Goal: Task Accomplishment & Management: Manage account settings

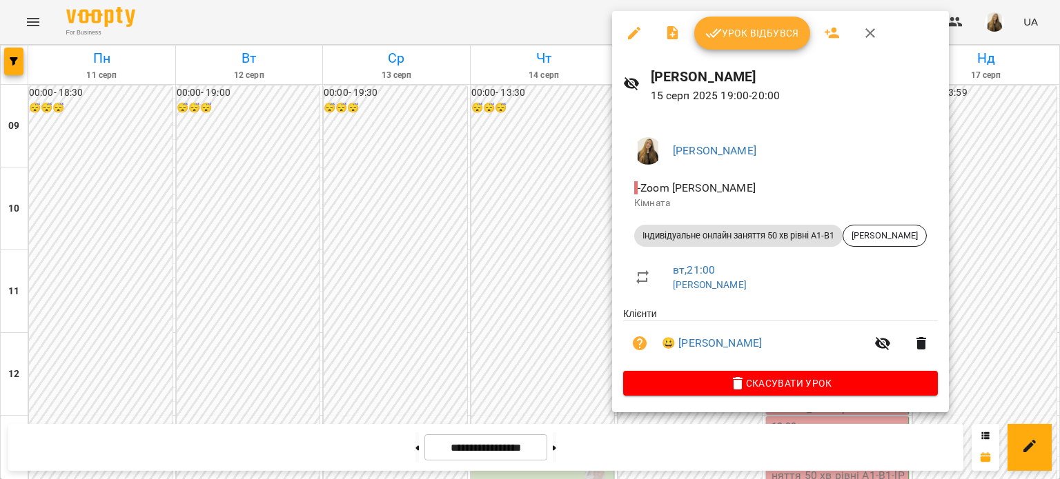
click at [731, 35] on span "Урок відбувся" at bounding box center [752, 33] width 94 height 17
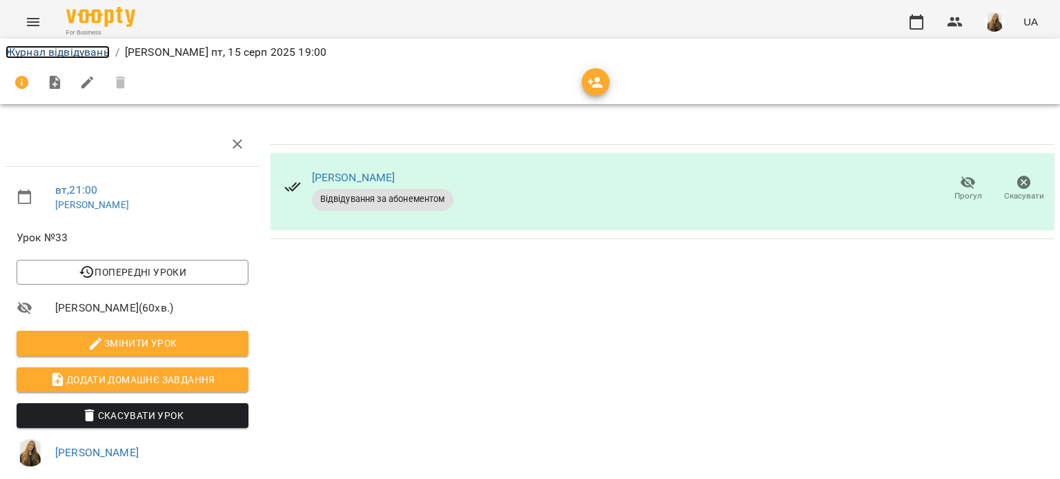
click at [75, 54] on link "Журнал відвідувань" at bounding box center [58, 52] width 104 height 13
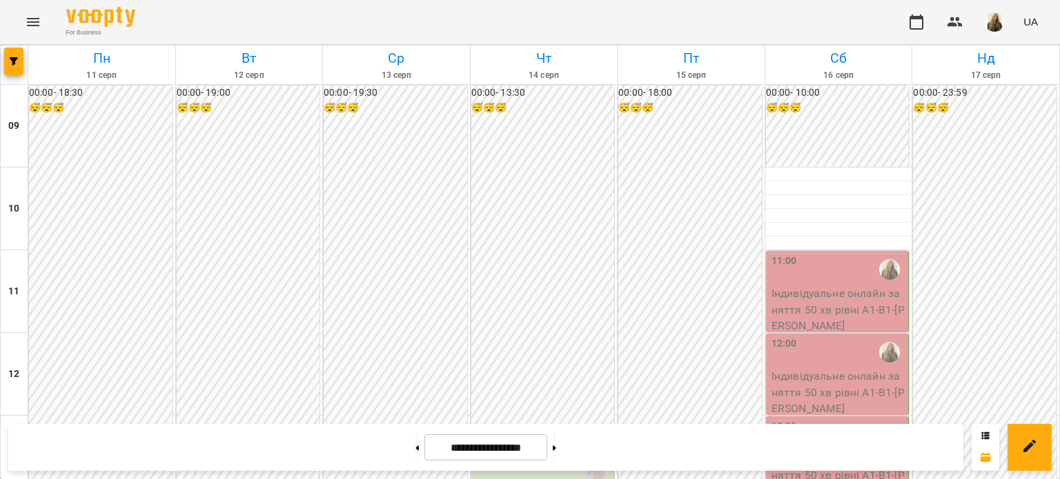
scroll to position [276, 0]
click at [556, 445] on button at bounding box center [554, 448] width 3 height 30
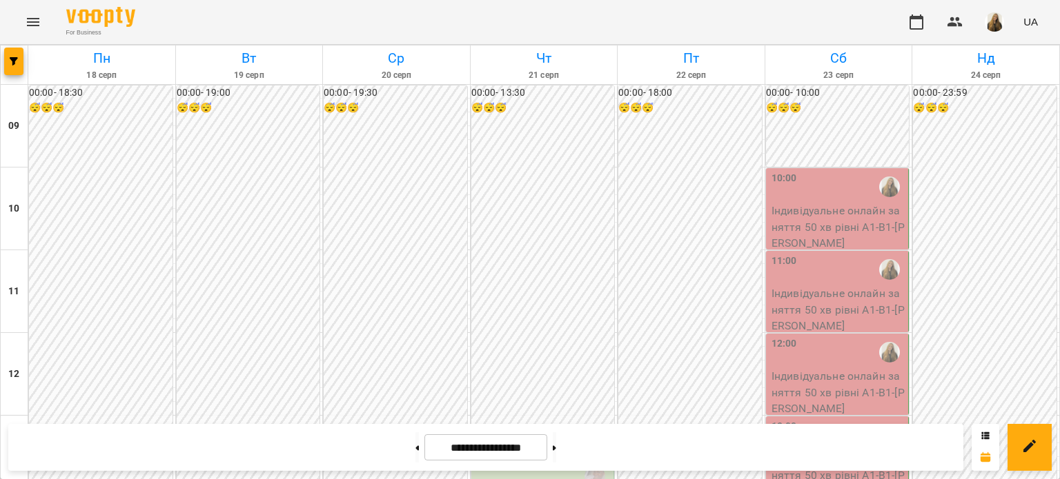
scroll to position [759, 0]
click at [415, 443] on button at bounding box center [416, 448] width 3 height 30
type input "**********"
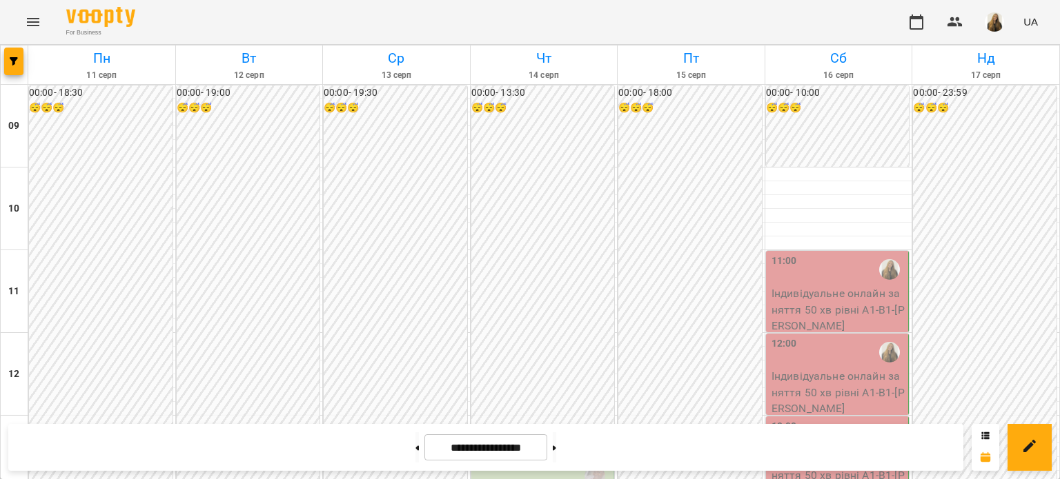
scroll to position [826, 0]
click at [994, 21] on img "button" at bounding box center [993, 21] width 19 height 19
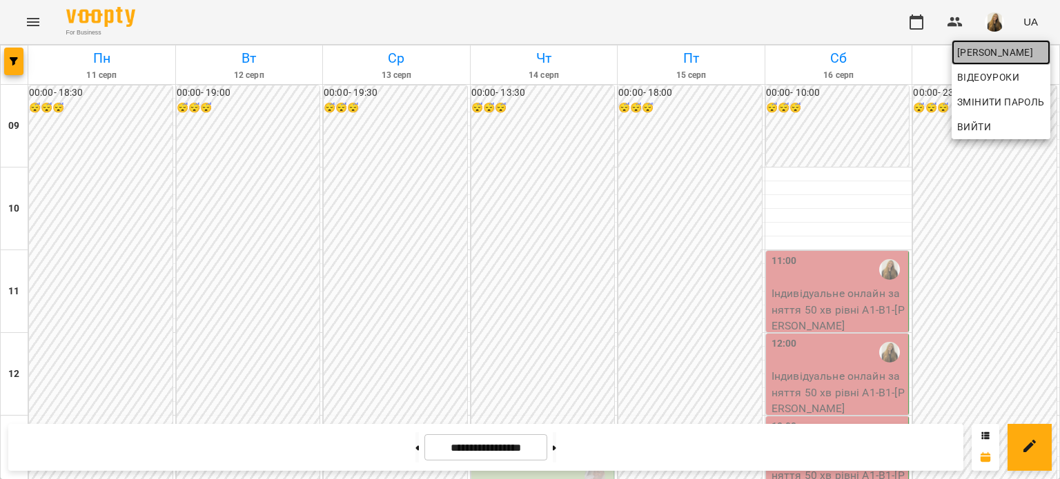
click at [984, 57] on span "[PERSON_NAME]" at bounding box center [1001, 52] width 88 height 17
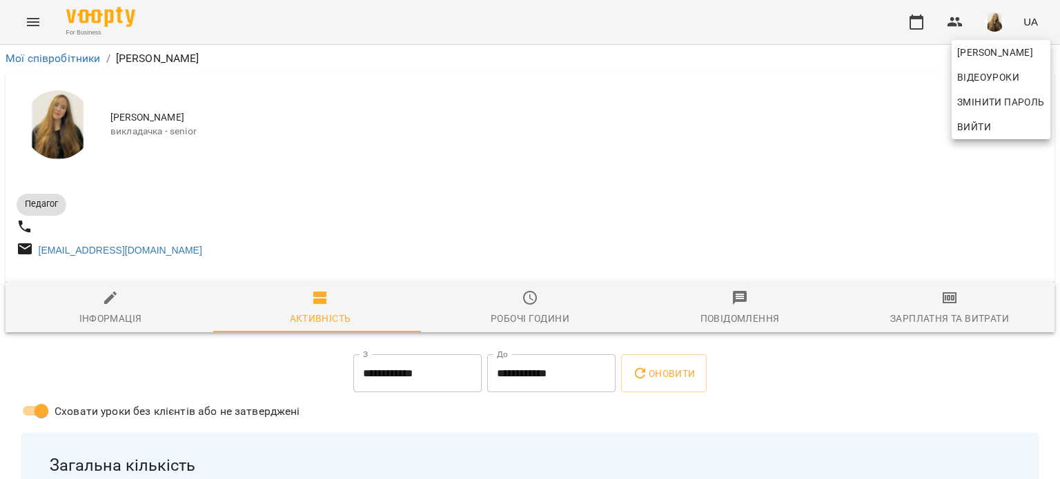
click at [948, 291] on div at bounding box center [530, 239] width 1060 height 479
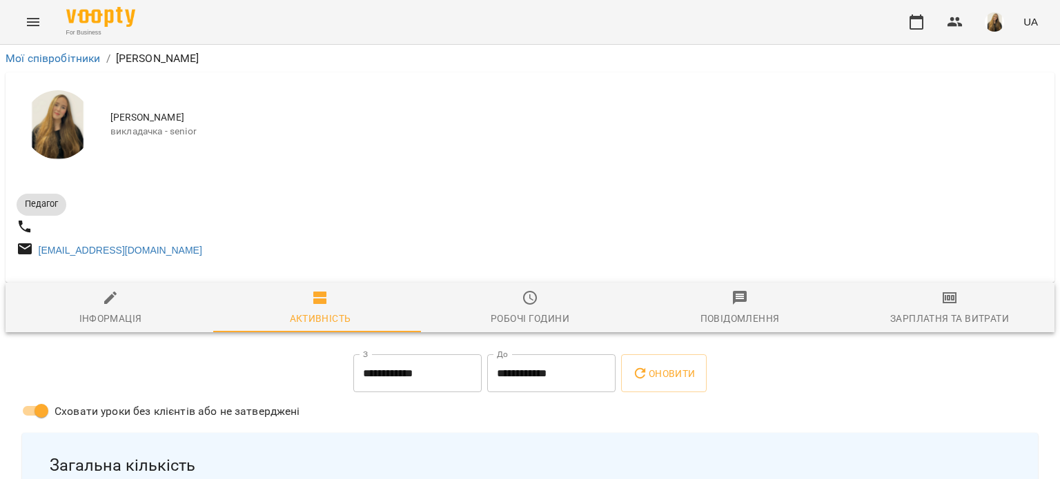
click at [944, 301] on icon "button" at bounding box center [949, 298] width 10 height 6
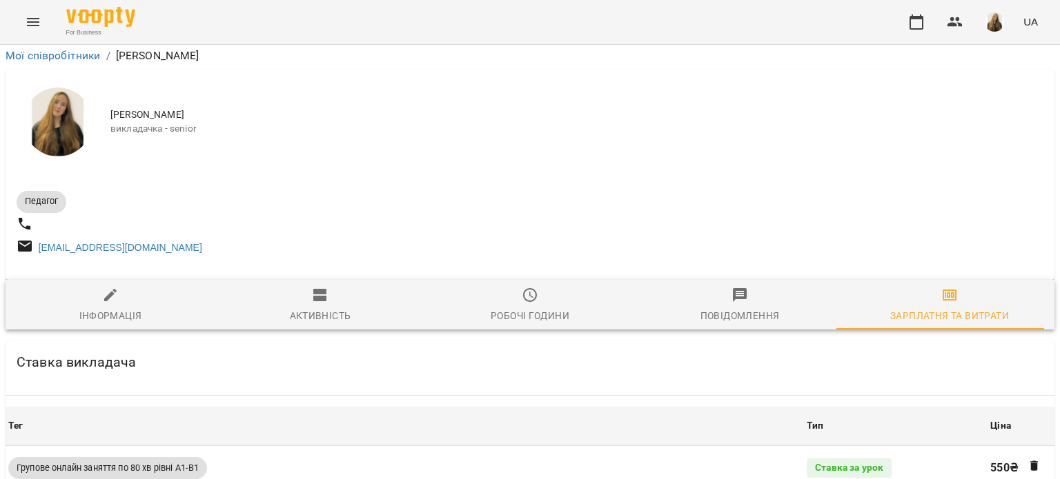
scroll to position [1857, 0]
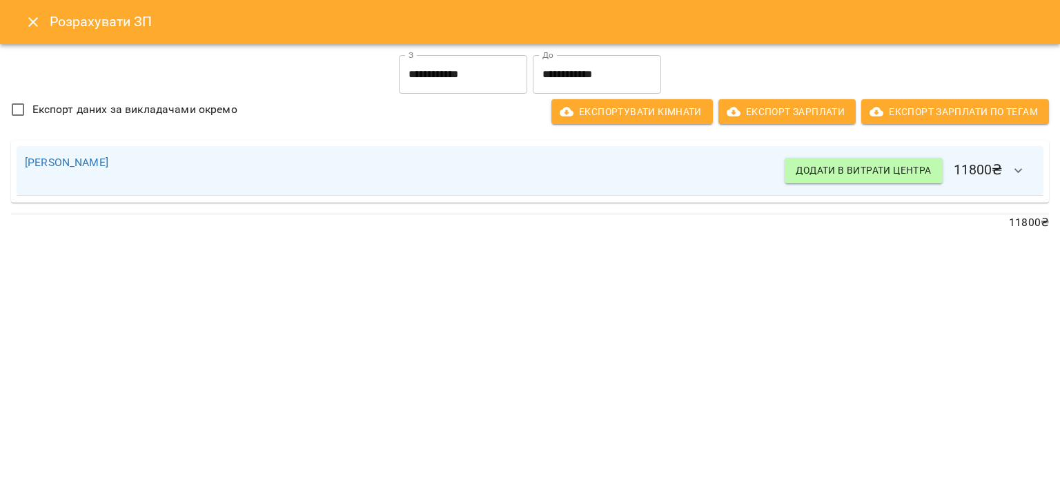
click at [52, 19] on h6 "Розрахувати ЗП" at bounding box center [546, 21] width 993 height 21
click at [37, 21] on icon "Close" at bounding box center [33, 22] width 17 height 17
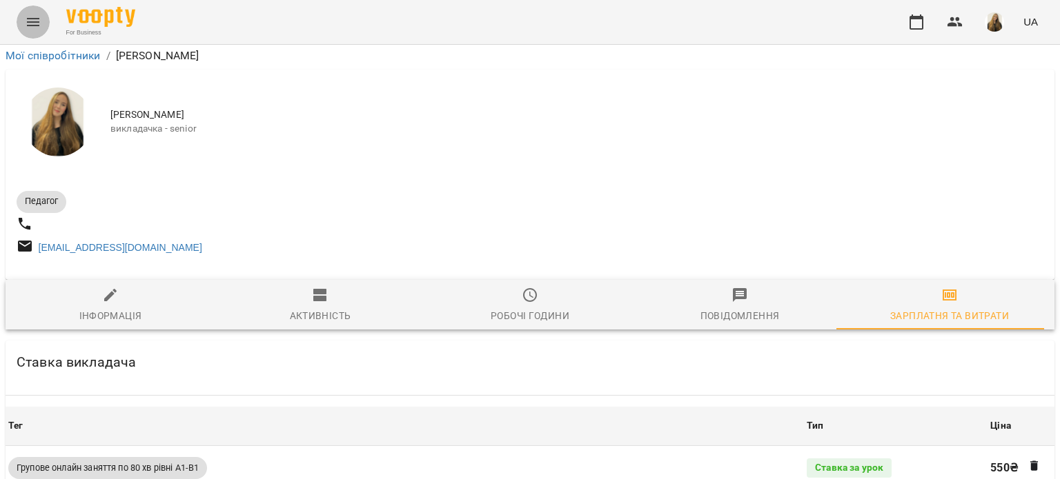
click at [33, 21] on icon "Menu" at bounding box center [33, 22] width 12 height 8
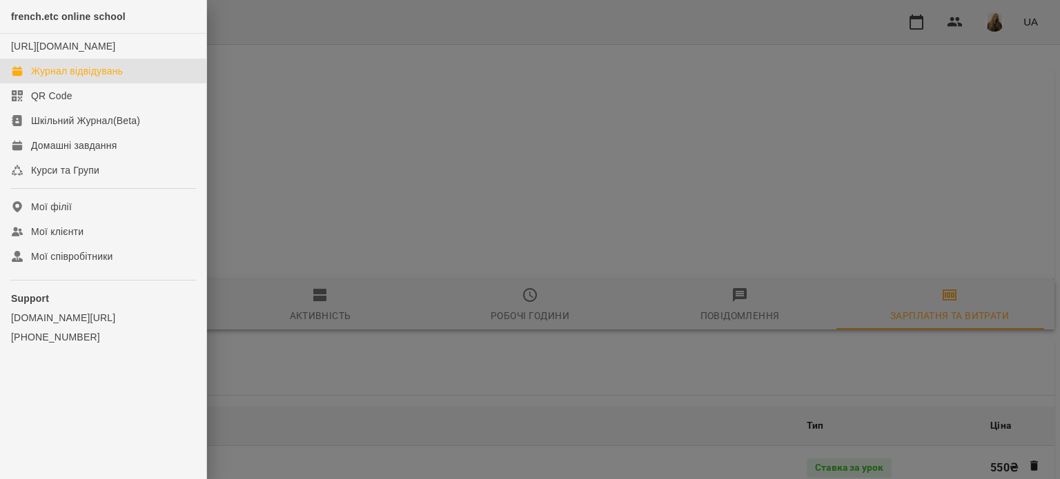
click at [66, 78] on div "Журнал відвідувань" at bounding box center [77, 71] width 92 height 14
